Goal: Task Accomplishment & Management: Use online tool/utility

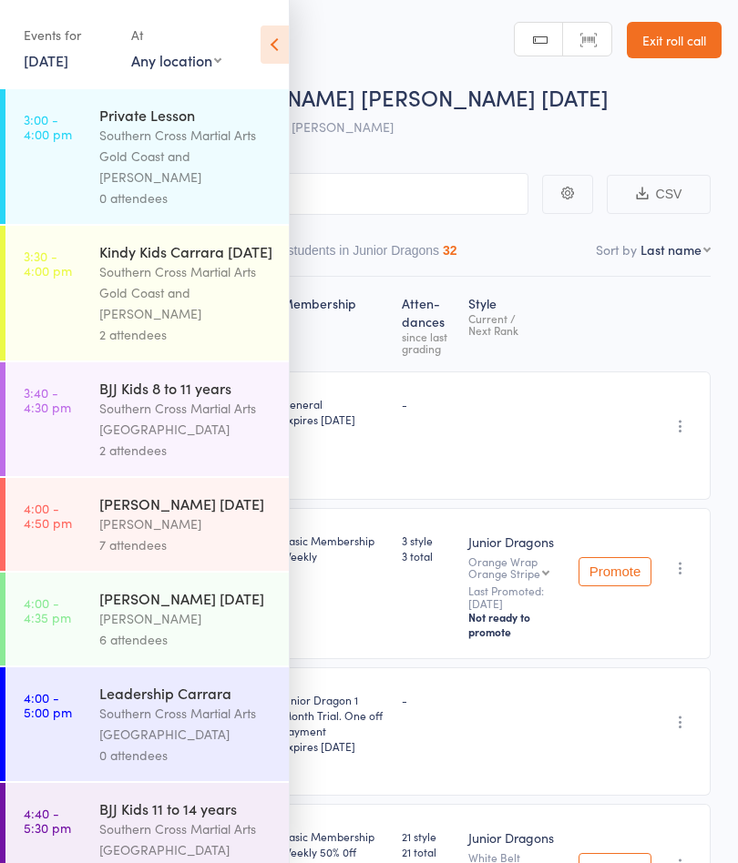
click at [64, 67] on link "[DATE]" at bounding box center [46, 60] width 45 height 20
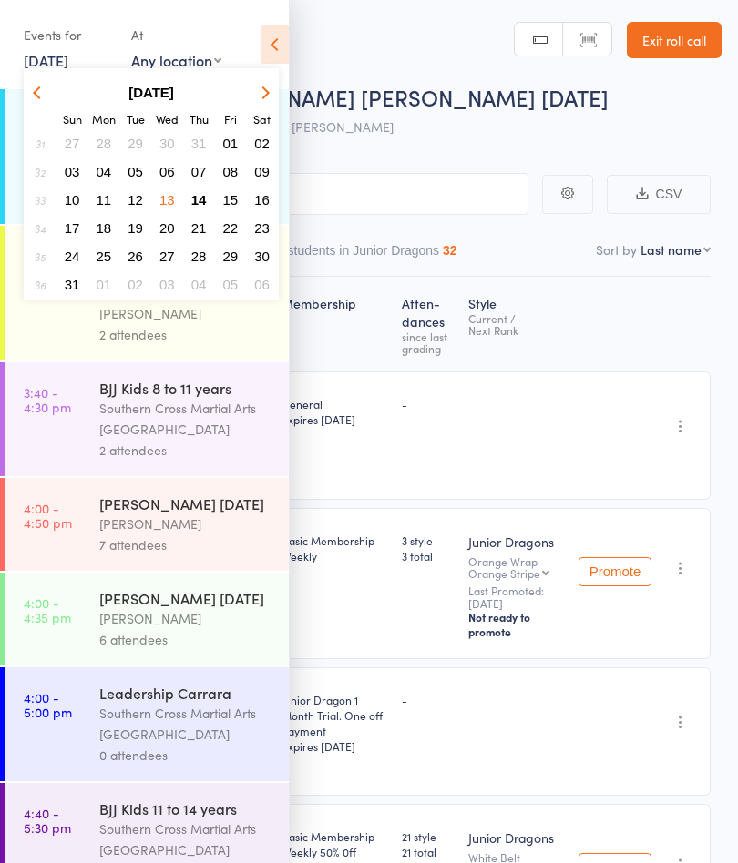
click at [203, 201] on span "14" at bounding box center [198, 199] width 15 height 15
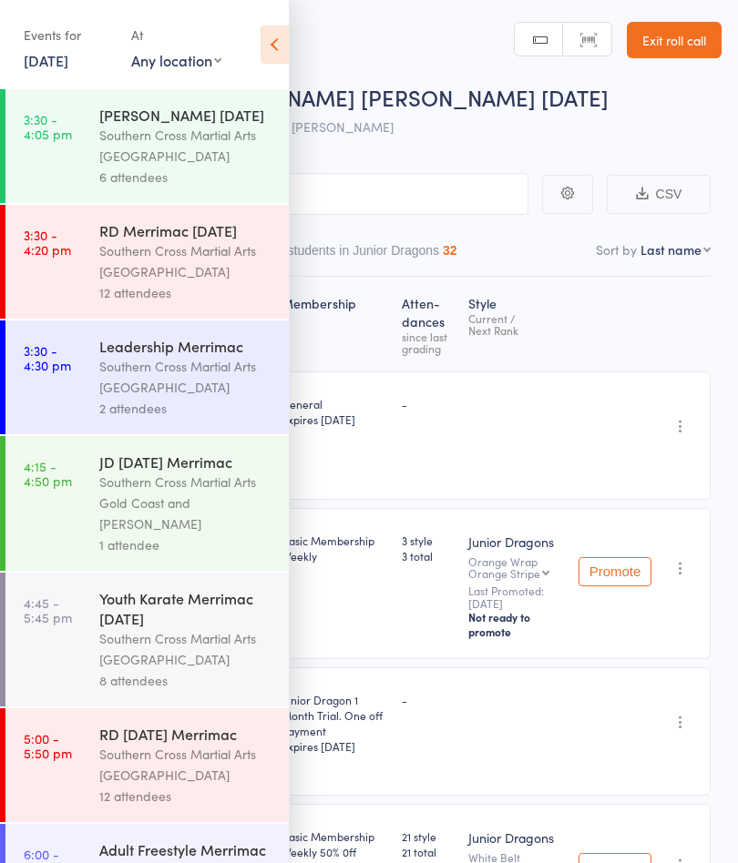
click at [181, 268] on div "Southern Cross Martial Arts [GEOGRAPHIC_DATA]" at bounding box center [186, 261] width 174 height 42
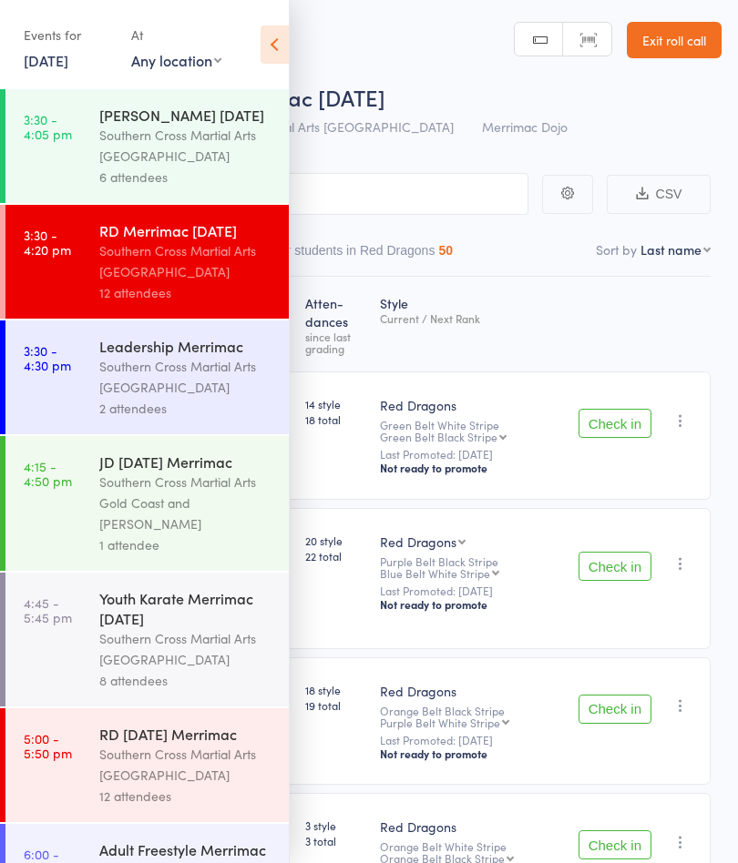
click at [279, 49] on icon at bounding box center [274, 44] width 28 height 38
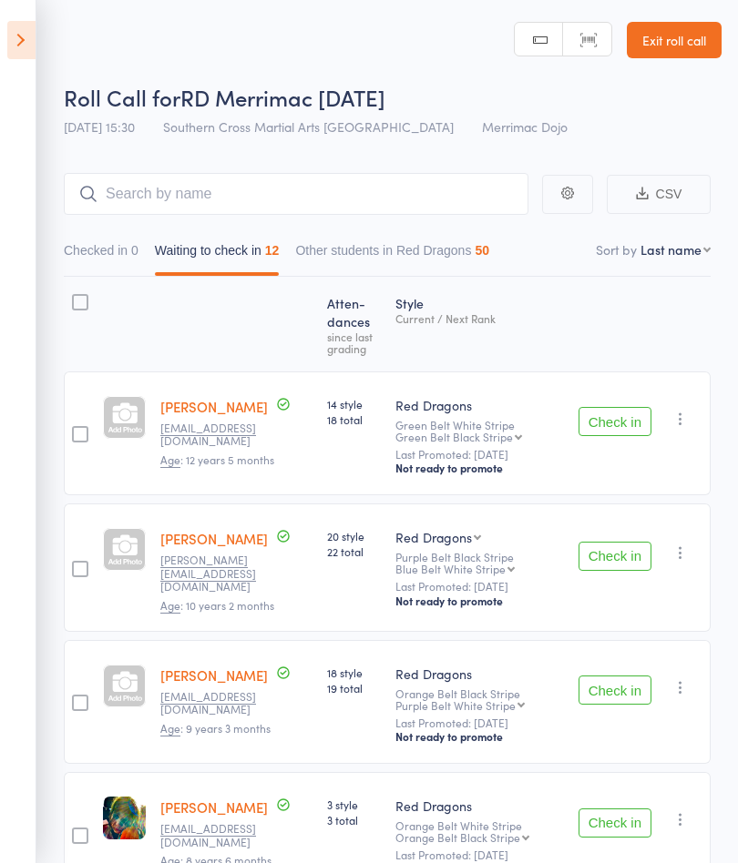
click at [624, 558] on button "Check in" at bounding box center [614, 556] width 73 height 29
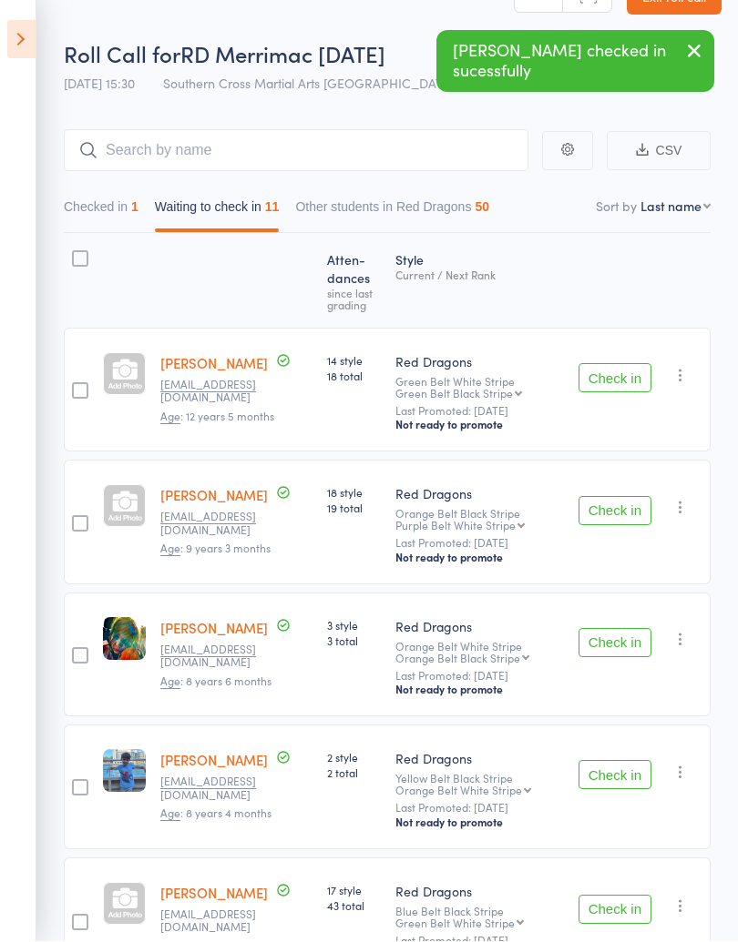
scroll to position [44, 0]
click at [628, 657] on button "Check in" at bounding box center [614, 642] width 73 height 29
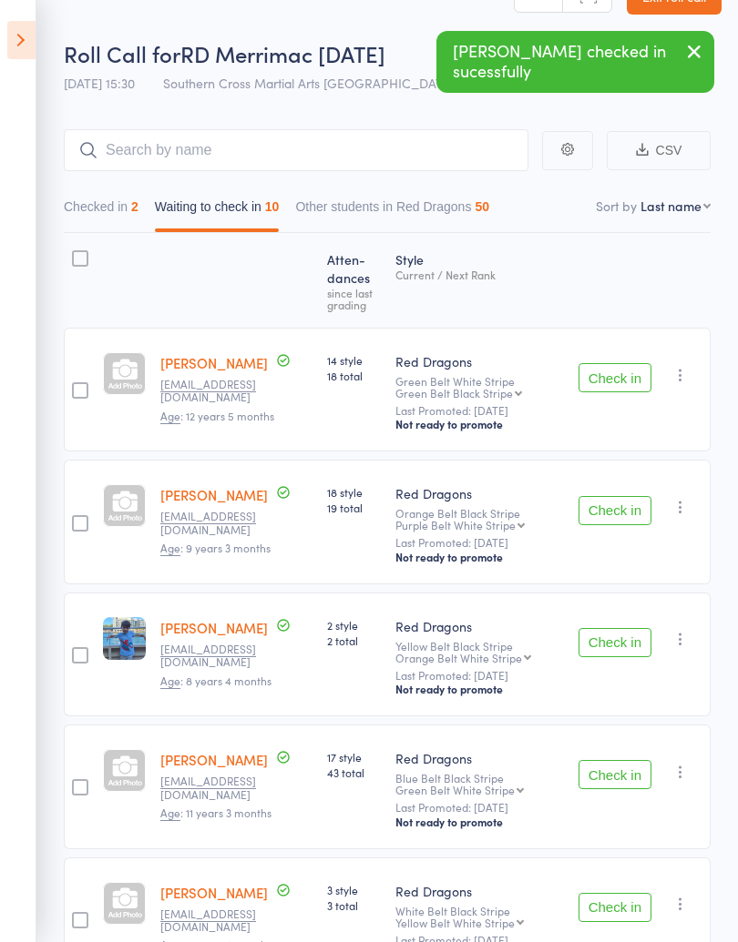
click at [624, 647] on button "Check in" at bounding box center [614, 642] width 73 height 29
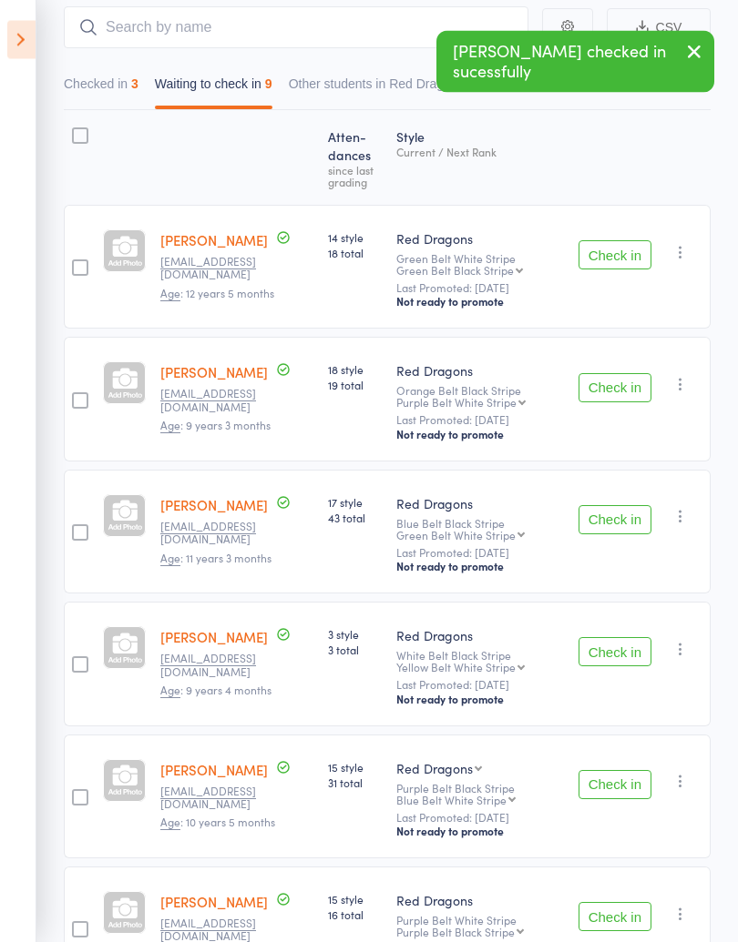
scroll to position [167, 0]
click at [617, 787] on button "Check in" at bounding box center [614, 784] width 73 height 29
click at [616, 657] on button "Check in" at bounding box center [614, 651] width 73 height 29
click at [631, 800] on button "Check in" at bounding box center [614, 784] width 73 height 29
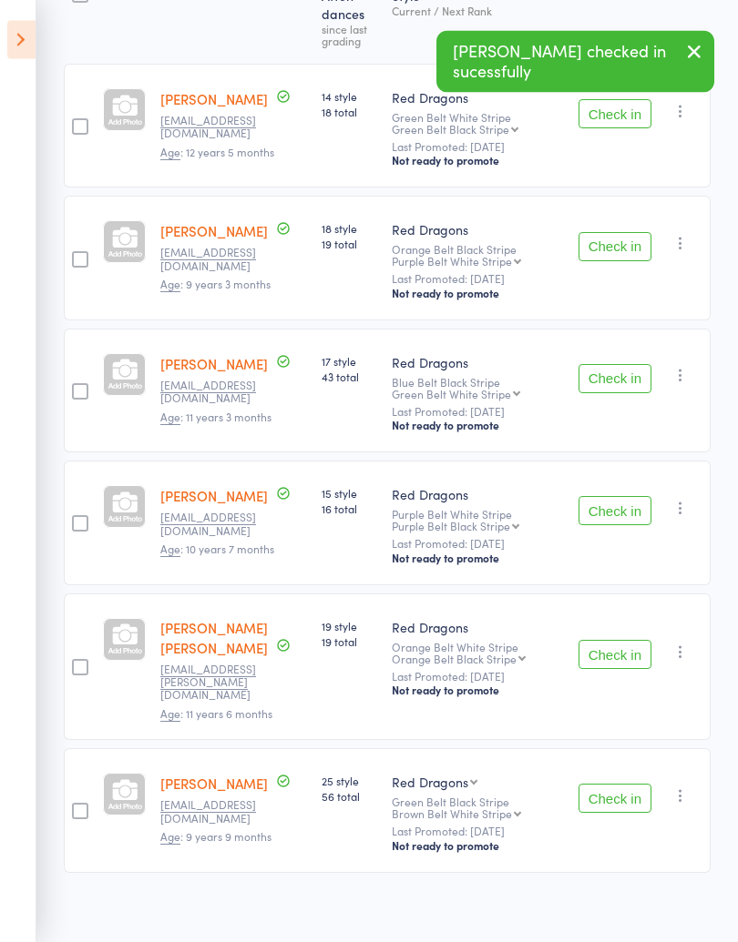
click at [630, 789] on button "Check in" at bounding box center [614, 799] width 73 height 29
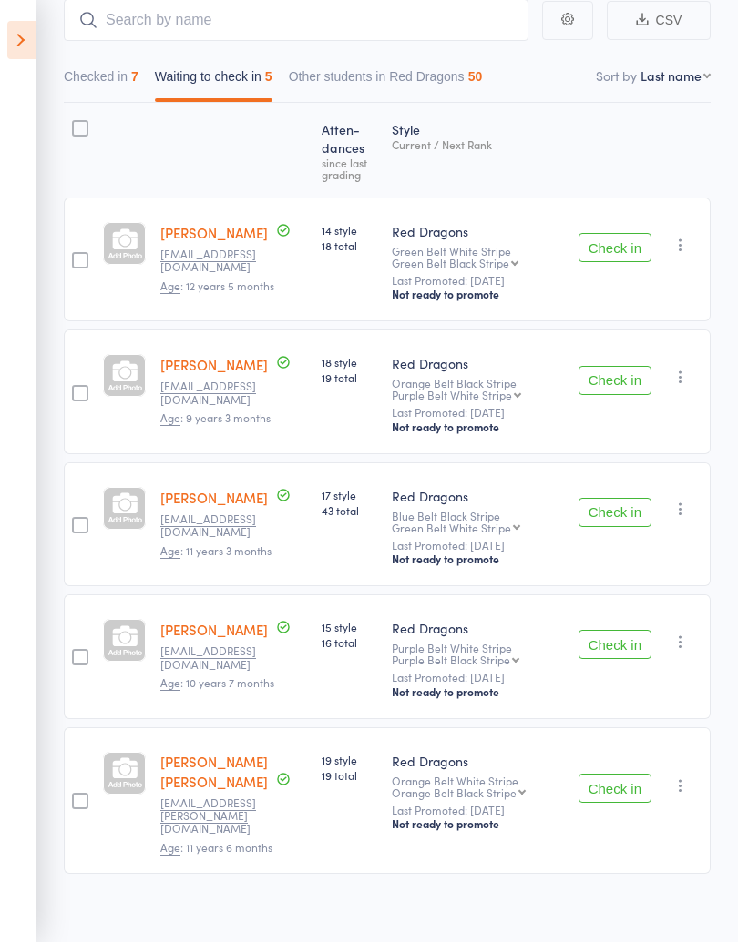
click at [626, 654] on button "Check in" at bounding box center [614, 644] width 73 height 29
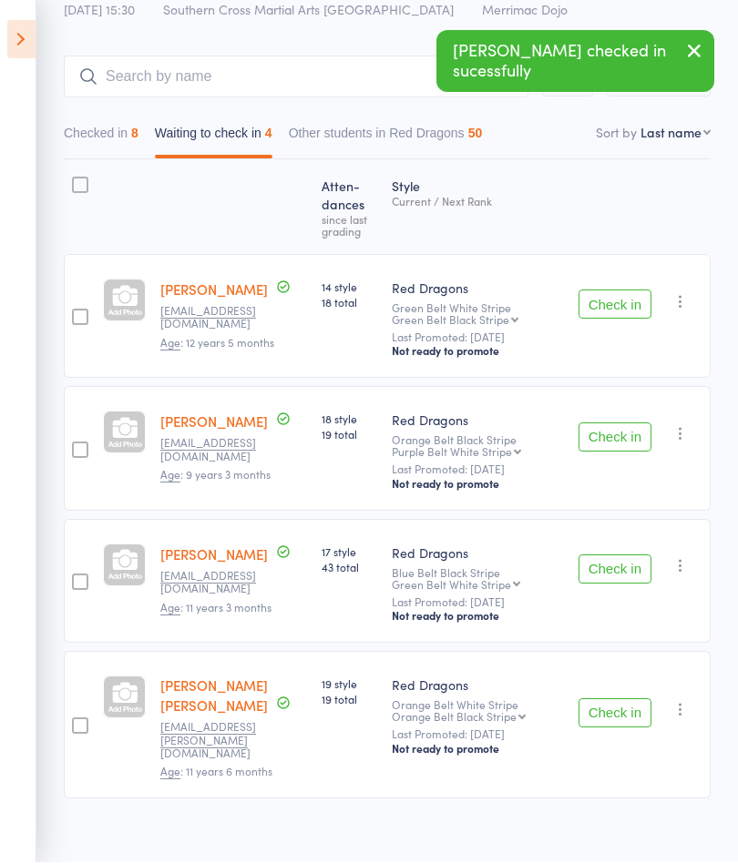
scroll to position [117, 0]
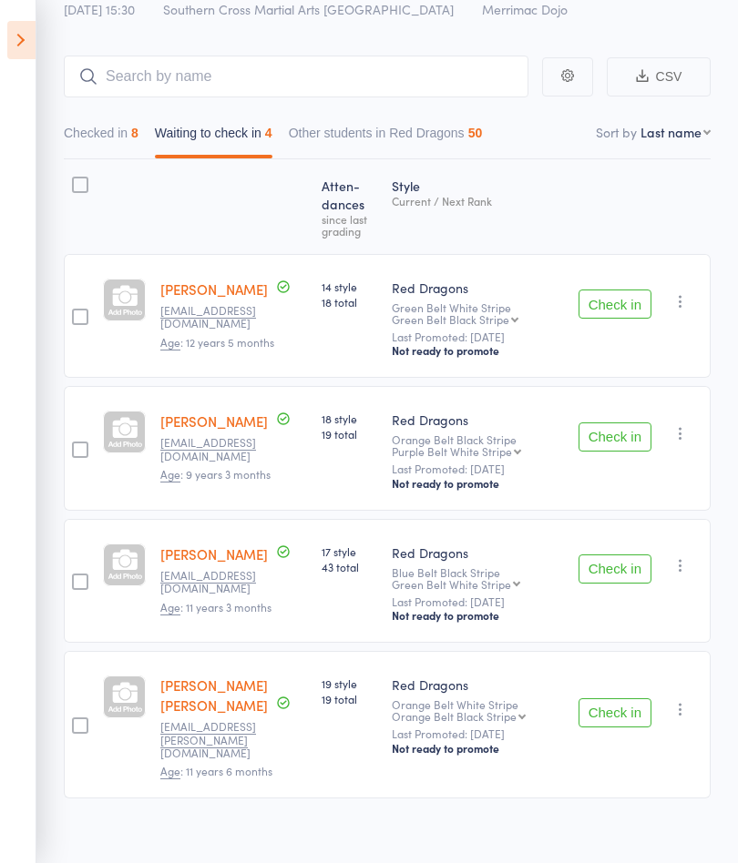
click at [632, 435] on button "Check in" at bounding box center [614, 437] width 73 height 29
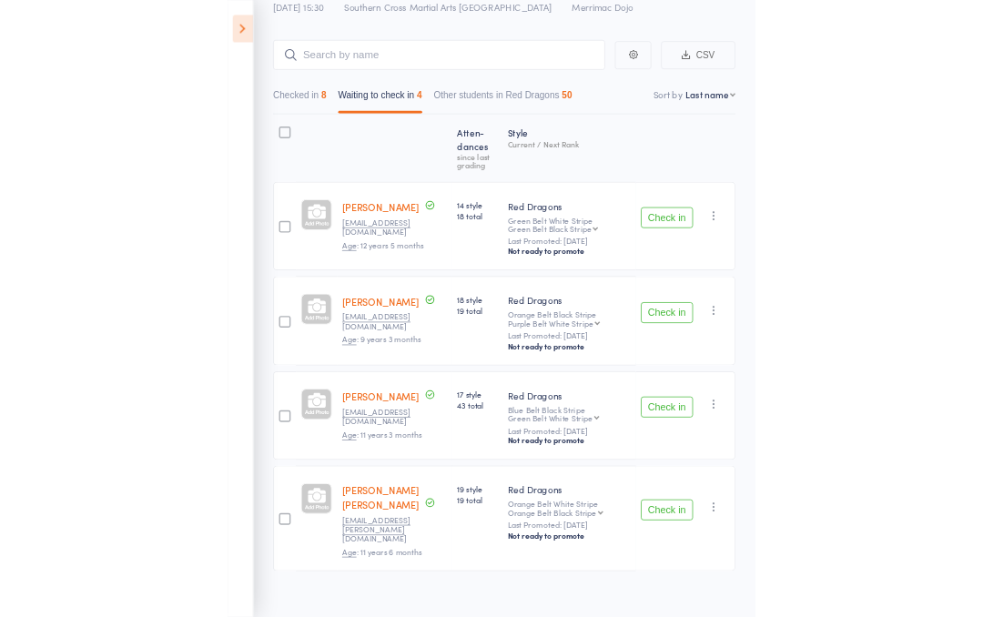
scroll to position [1, 0]
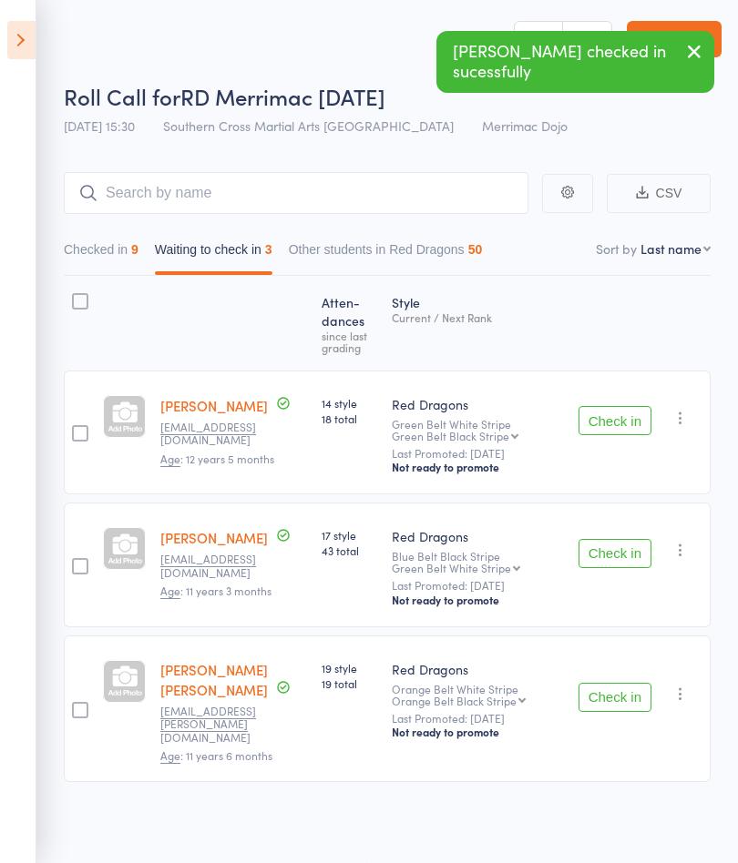
click at [13, 34] on icon at bounding box center [21, 40] width 28 height 38
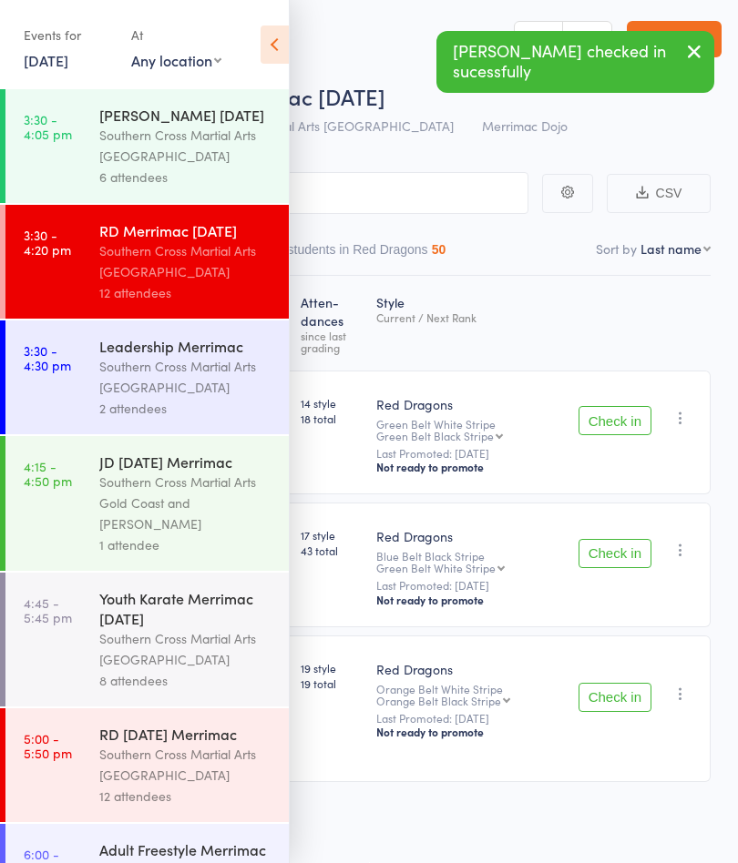
click at [94, 156] on link "3:30 - 4:05 pm [PERSON_NAME] [DATE] Southern Cross Martial Arts [GEOGRAPHIC_DAT…" at bounding box center [146, 146] width 283 height 114
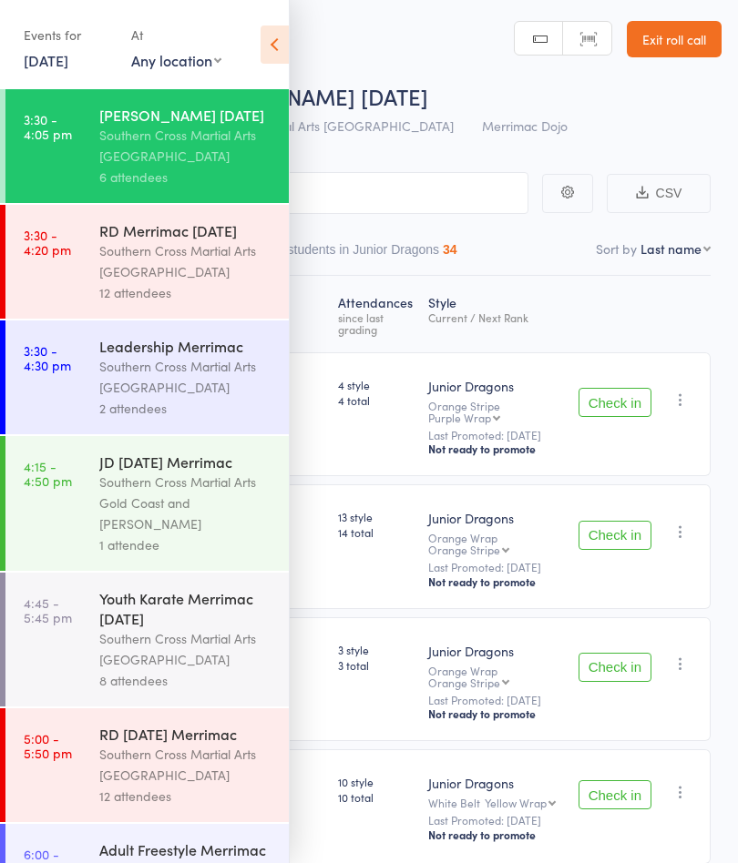
click at [274, 55] on icon at bounding box center [274, 44] width 28 height 38
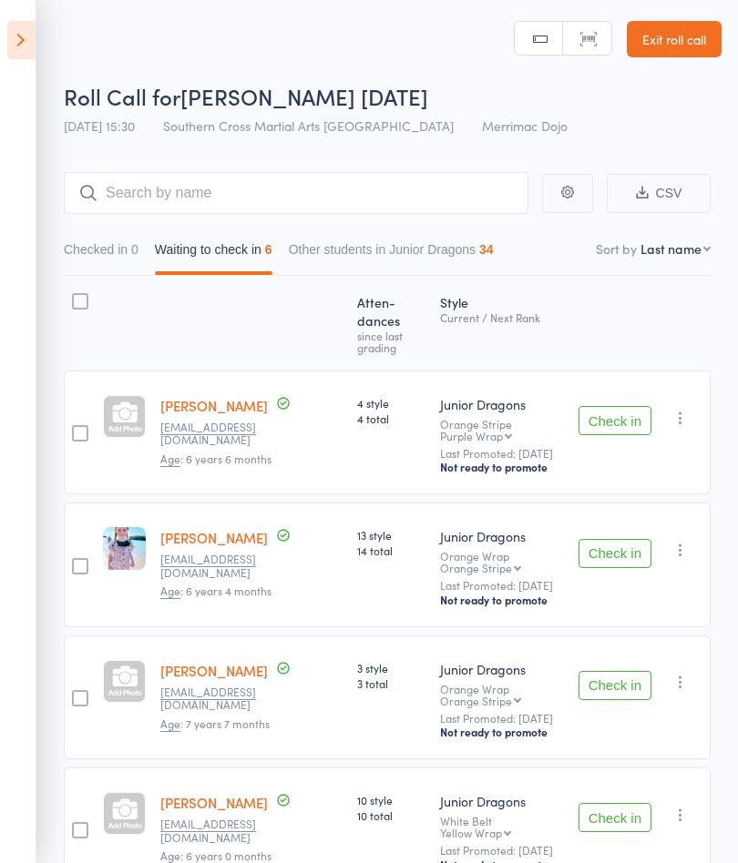
click at [624, 547] on button "Check in" at bounding box center [614, 553] width 73 height 29
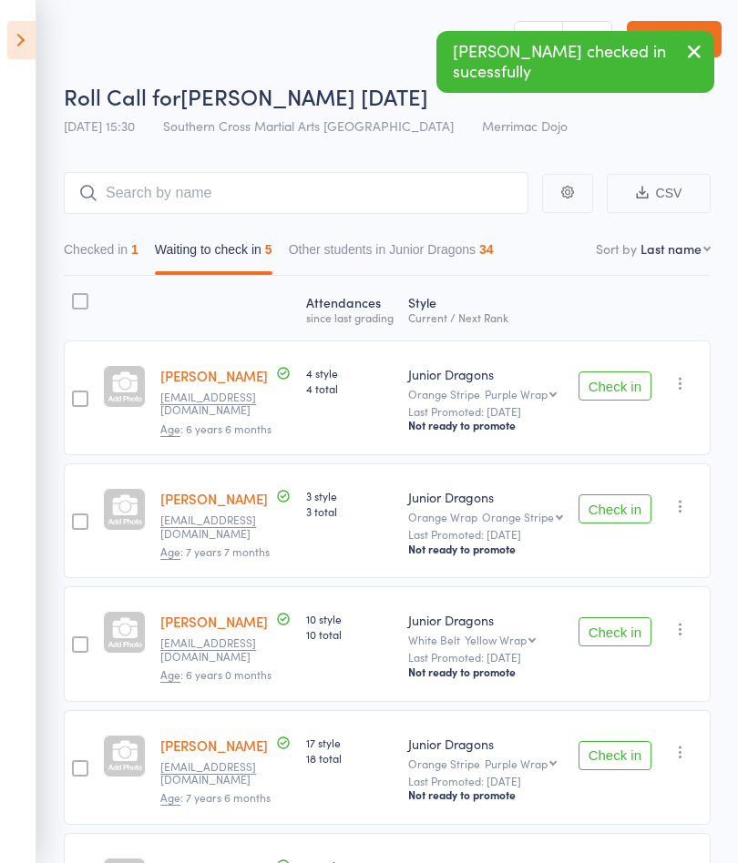
click at [633, 512] on button "Check in" at bounding box center [614, 508] width 73 height 29
click at [623, 513] on button "Check in" at bounding box center [614, 508] width 73 height 29
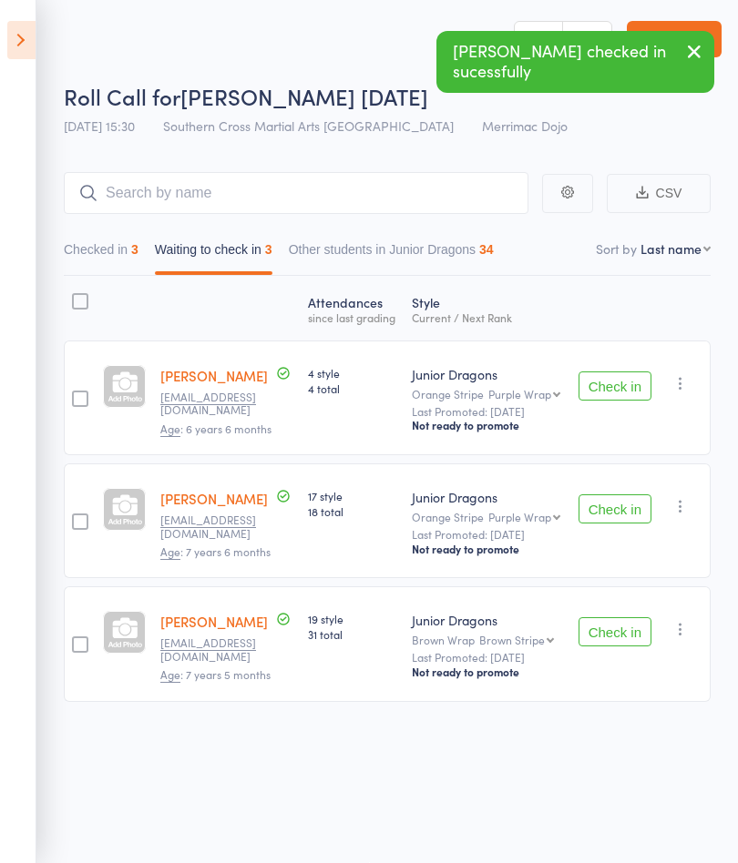
click at [627, 512] on button "Check in" at bounding box center [614, 508] width 73 height 29
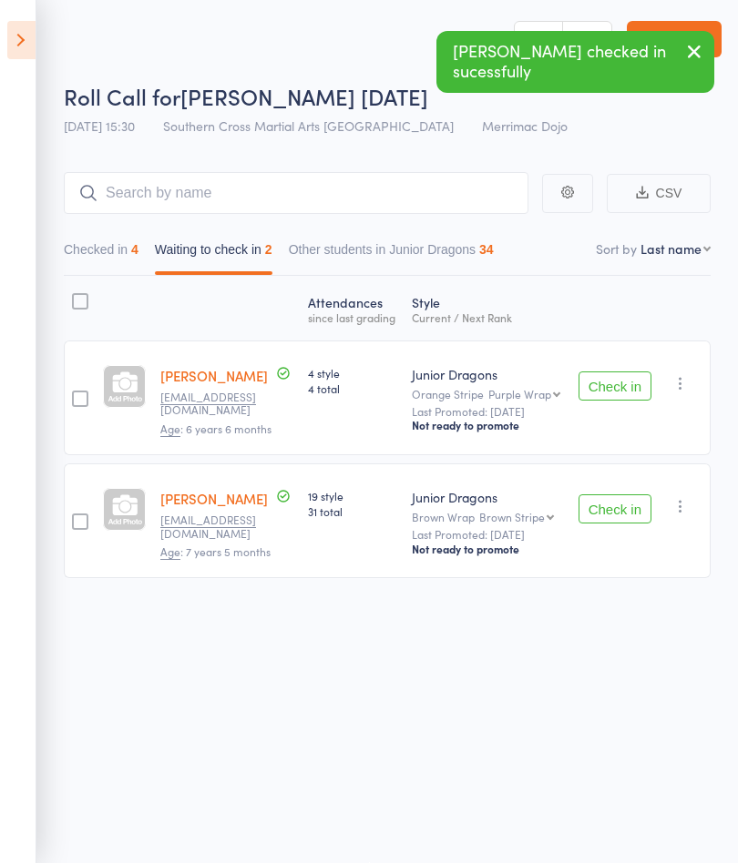
click at [620, 513] on button "Check in" at bounding box center [614, 508] width 73 height 29
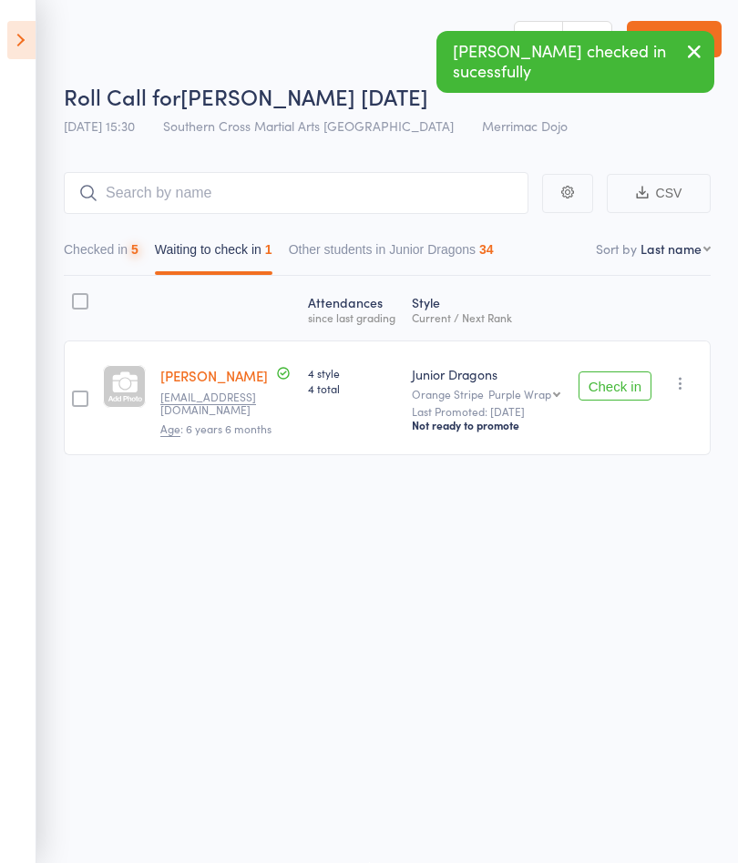
click at [629, 387] on button "Check in" at bounding box center [614, 386] width 73 height 29
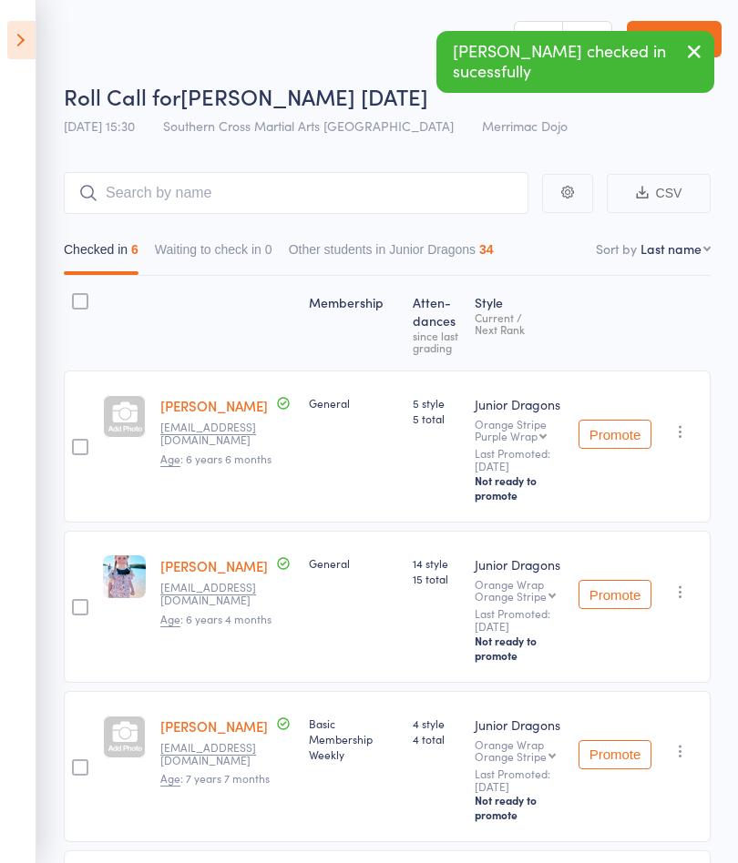
click at [15, 44] on icon at bounding box center [21, 40] width 28 height 38
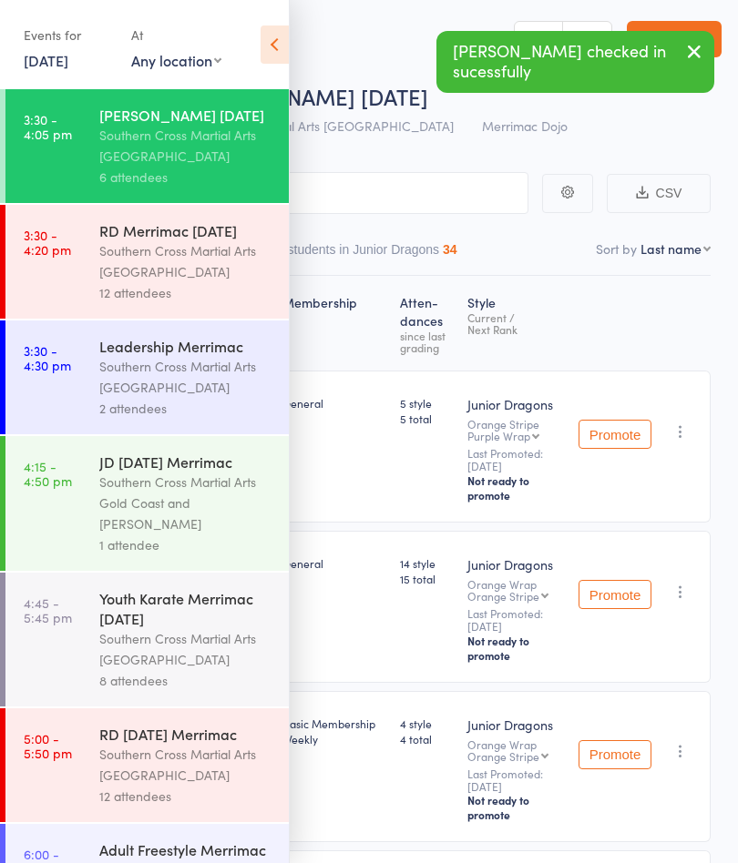
click at [100, 244] on div "Southern Cross Martial Arts [GEOGRAPHIC_DATA]" at bounding box center [186, 261] width 174 height 42
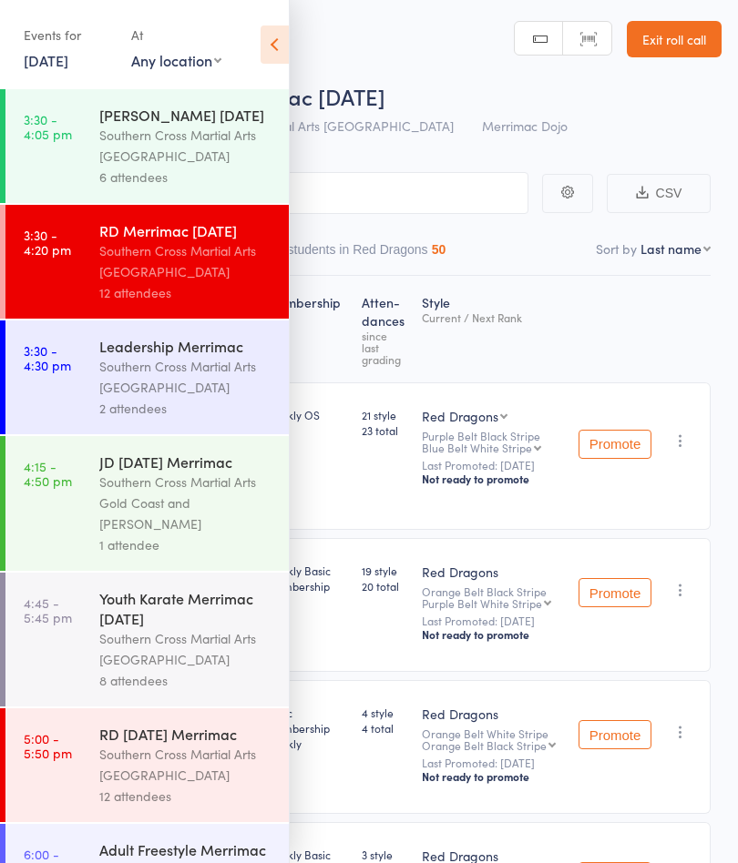
click at [276, 46] on icon at bounding box center [274, 44] width 28 height 38
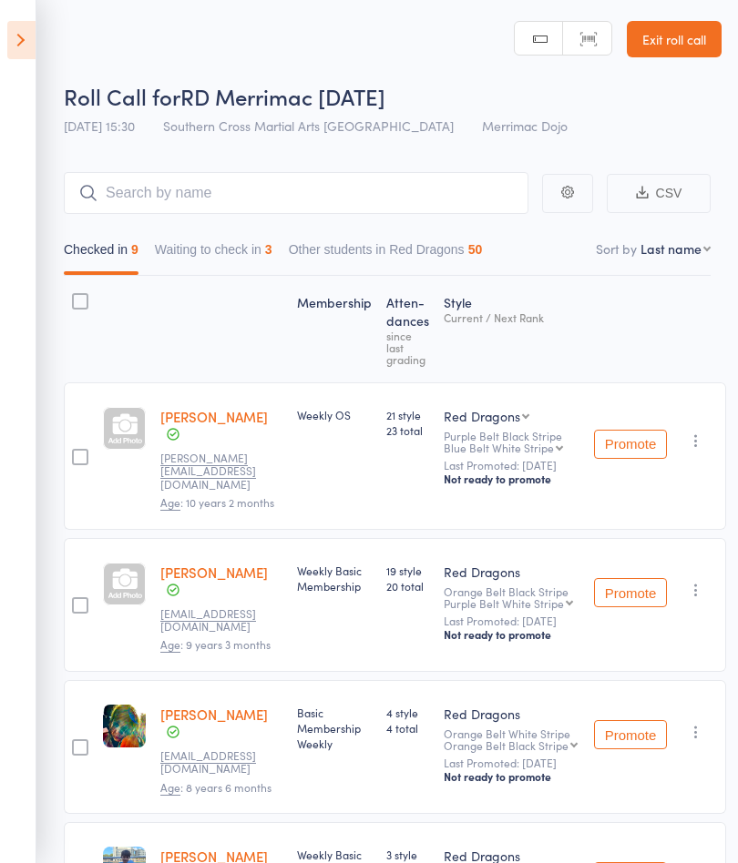
click at [209, 254] on button "Waiting to check in 3" at bounding box center [213, 254] width 117 height 42
